Goal: Transaction & Acquisition: Subscribe to service/newsletter

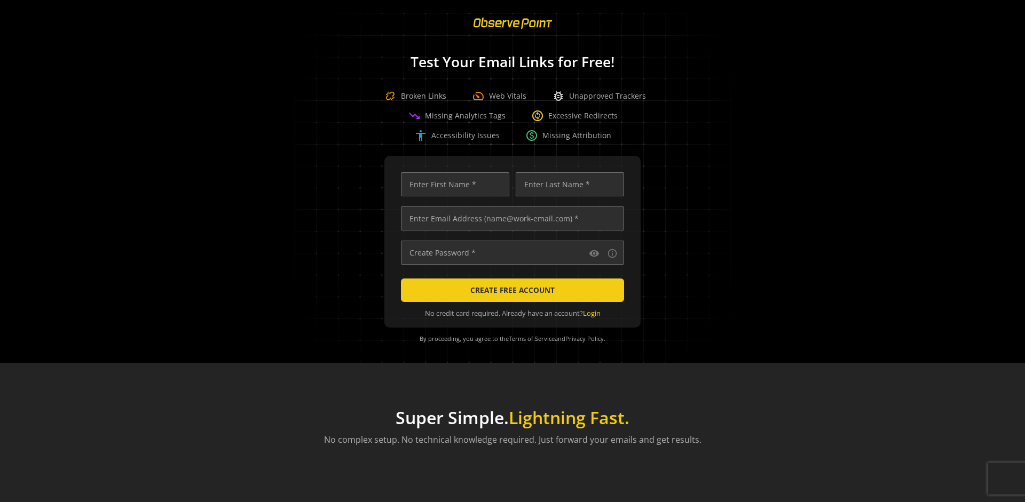
scroll to position [0, 3453]
click at [510, 218] on input "text" at bounding box center [512, 219] width 223 height 24
type input "[EMAIL_ADDRESS][DOMAIN_NAME]"
click at [452, 184] on input "text" at bounding box center [455, 184] width 108 height 24
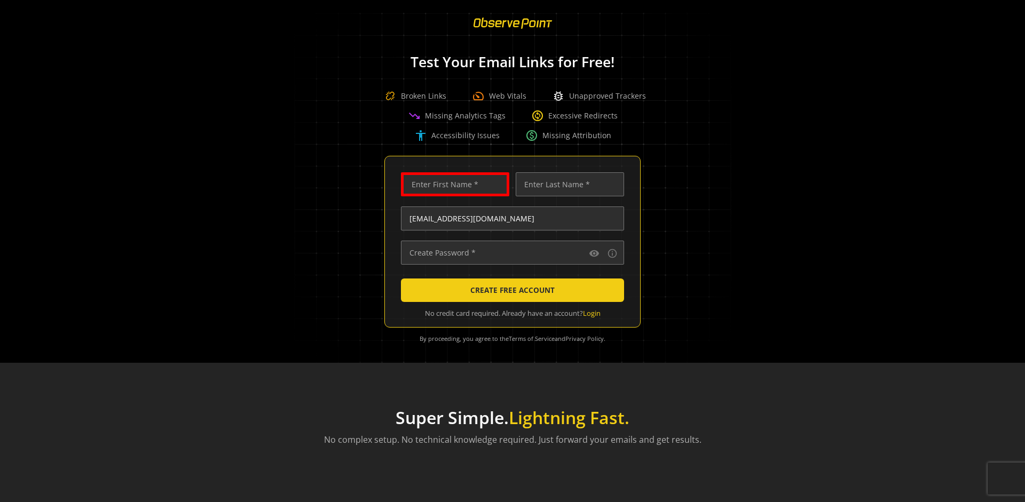
scroll to position [0, 0]
type input "Test"
click at [567, 184] on input "text" at bounding box center [570, 184] width 108 height 24
type input "Test"
click at [510, 252] on input "text" at bounding box center [512, 253] width 223 height 24
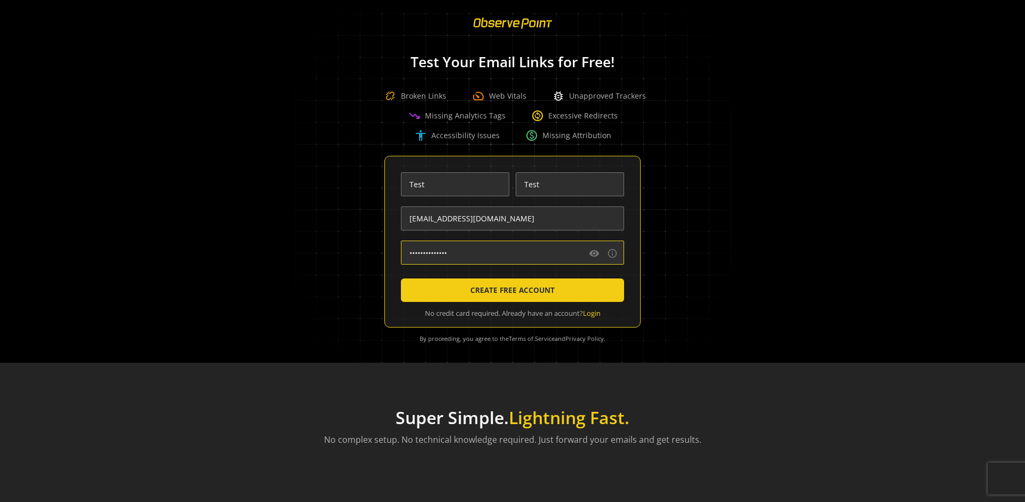
type input "••••••••••••••"
click at [510, 290] on span "CREATE FREE ACCOUNT" at bounding box center [512, 290] width 84 height 19
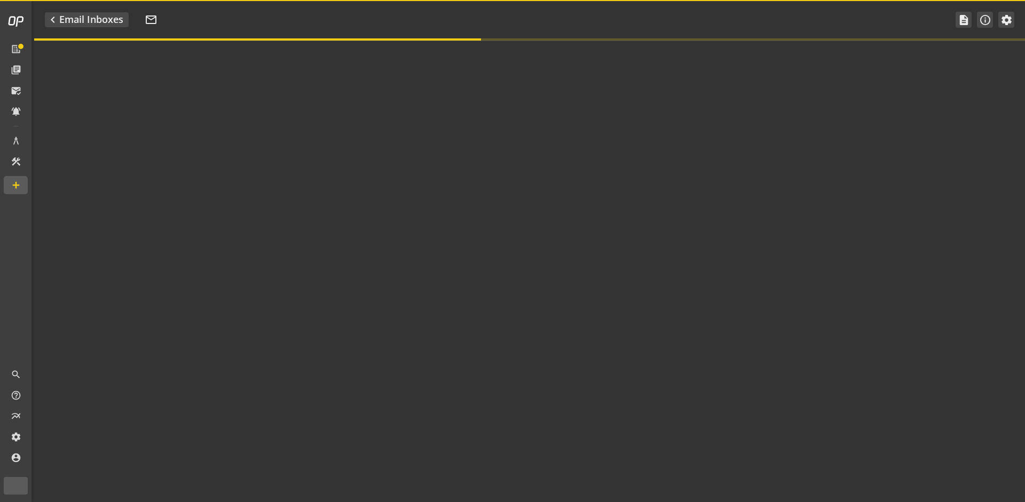
type textarea "Welcome to ObservePoint! This is your default email inbox for testing."
